Goal: Navigation & Orientation: Find specific page/section

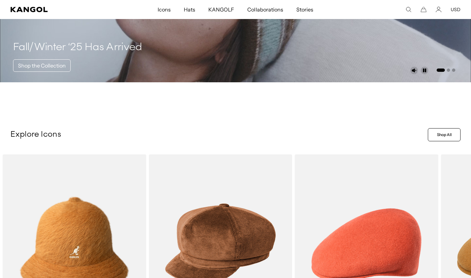
scroll to position [203, 0]
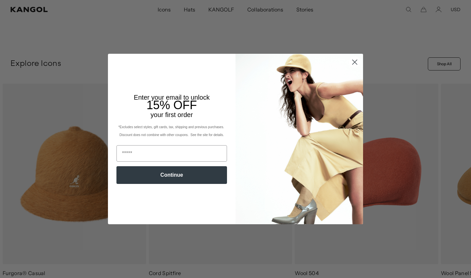
click at [231, 60] on circle "Close dialog" at bounding box center [355, 62] width 11 height 11
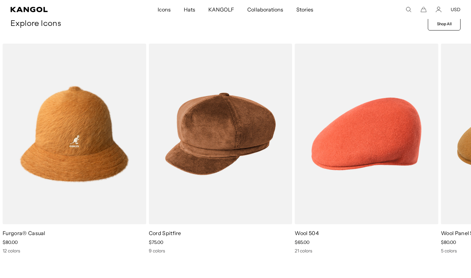
scroll to position [0, 135]
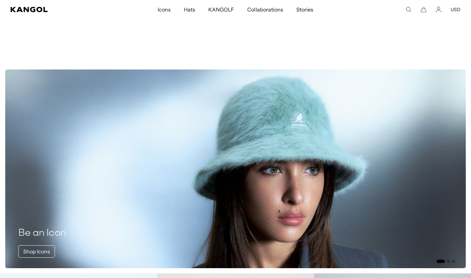
scroll to position [483, 0]
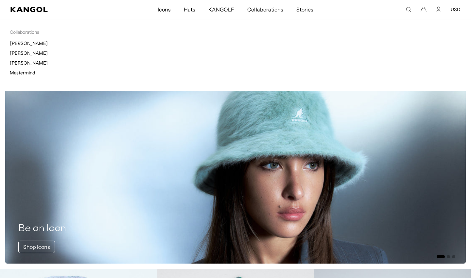
click at [231, 8] on span "Collaborations" at bounding box center [266, 9] width 36 height 19
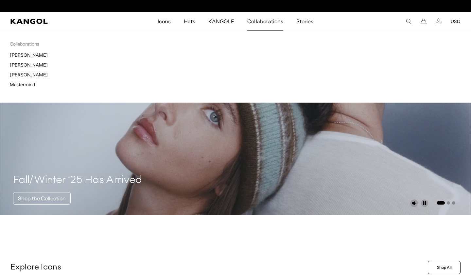
scroll to position [0, 135]
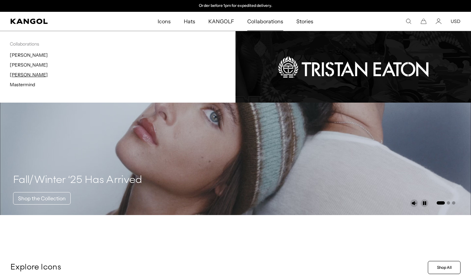
click at [31, 75] on link "[PERSON_NAME]" at bounding box center [29, 75] width 38 height 6
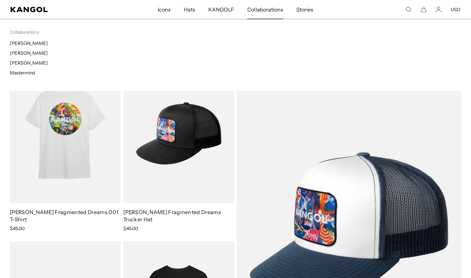
scroll to position [0, 135]
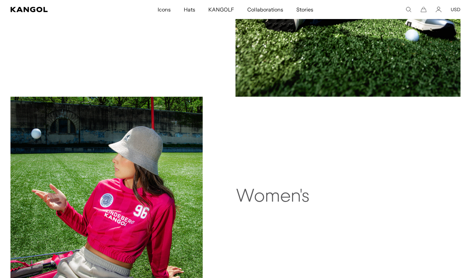
scroll to position [656, 0]
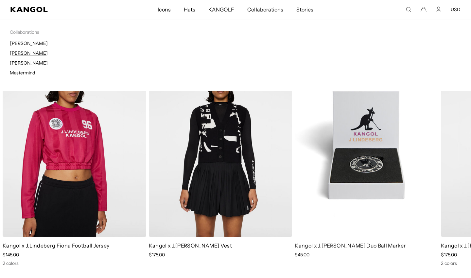
click at [33, 53] on link "[PERSON_NAME]" at bounding box center [29, 53] width 38 height 6
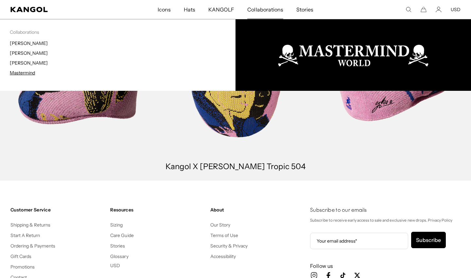
click at [32, 73] on link "Mastermind" at bounding box center [22, 73] width 25 height 6
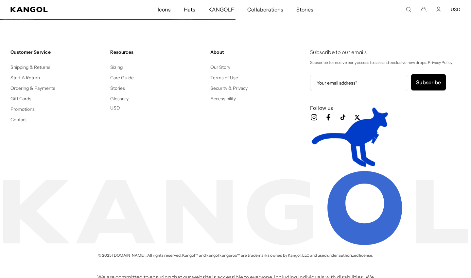
click at [373, 208] on footer "Customer Service Shipping & Returns Start A Return Ordering & Payments Gift Car…" at bounding box center [235, 143] width 471 height 241
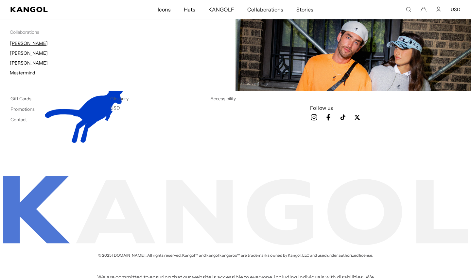
click at [29, 44] on link "[PERSON_NAME]" at bounding box center [29, 43] width 38 height 6
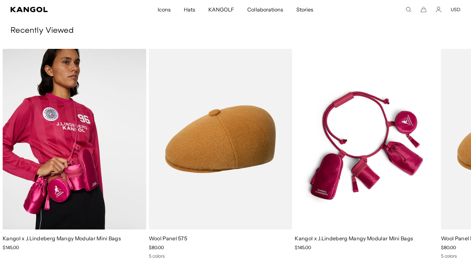
click at [78, 132] on img "1 of 2" at bounding box center [75, 139] width 144 height 180
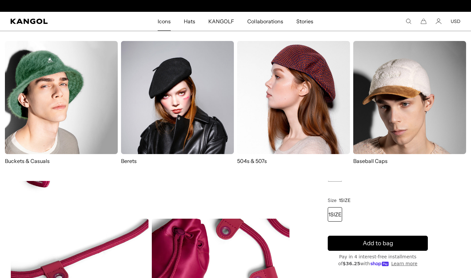
scroll to position [0, 135]
click at [383, 115] on img at bounding box center [410, 97] width 113 height 113
